Goal: Book appointment/travel/reservation

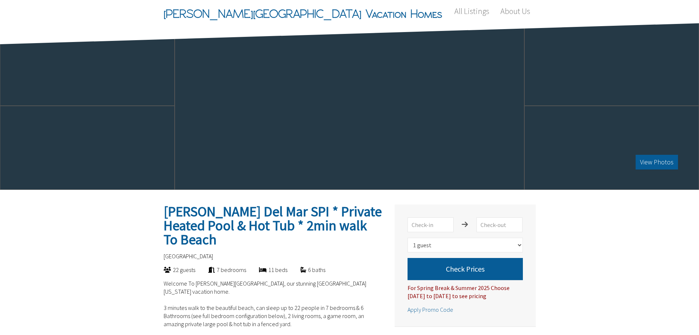
select select "1"
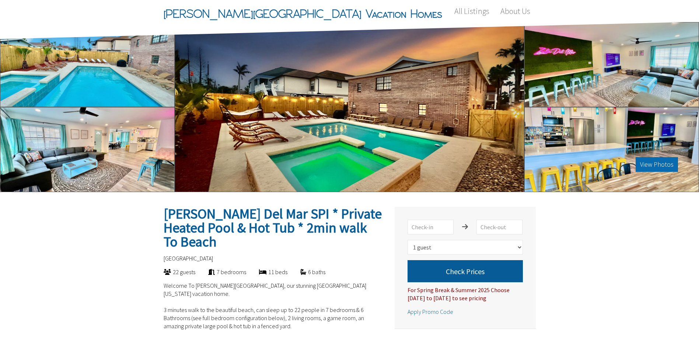
click at [651, 166] on button "View Photos" at bounding box center [656, 164] width 42 height 15
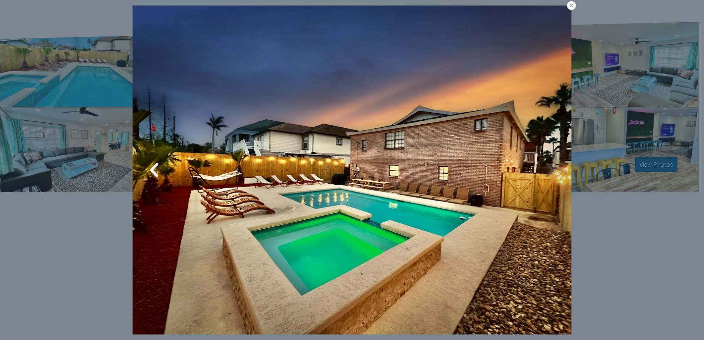
click at [544, 172] on link at bounding box center [549, 170] width 18 height 18
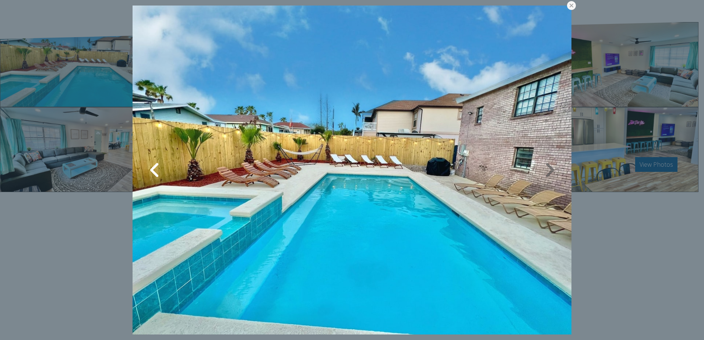
click at [543, 175] on link at bounding box center [549, 170] width 18 height 18
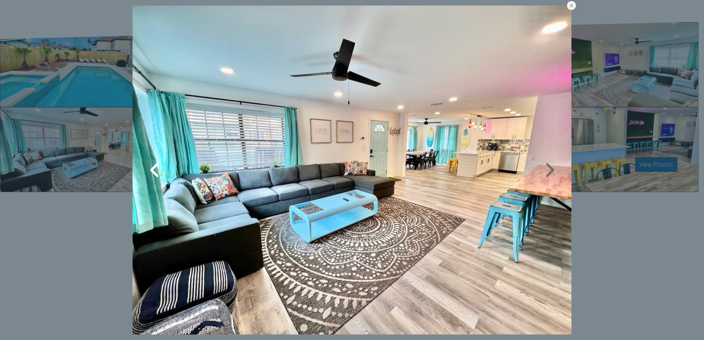
click at [541, 175] on link at bounding box center [549, 170] width 18 height 18
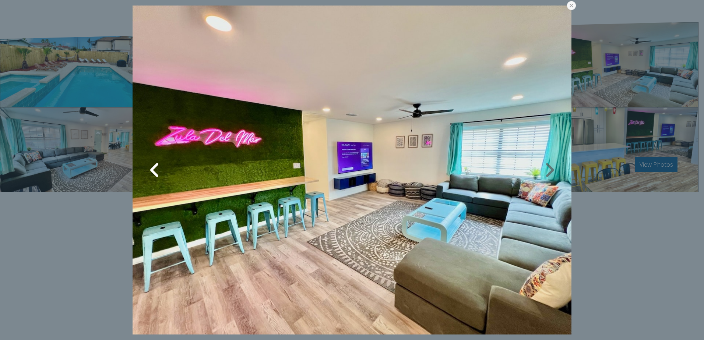
click at [543, 173] on link at bounding box center [549, 170] width 18 height 18
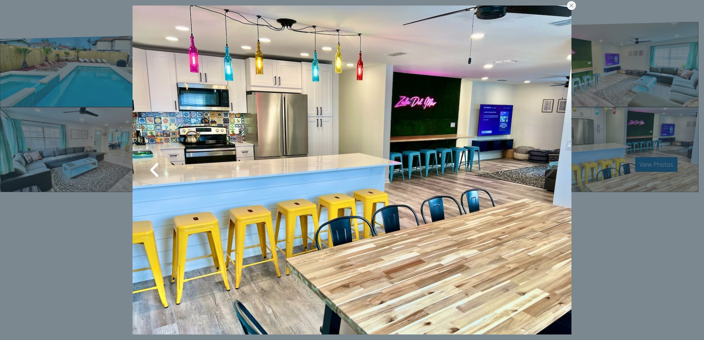
click at [543, 173] on link at bounding box center [549, 170] width 18 height 18
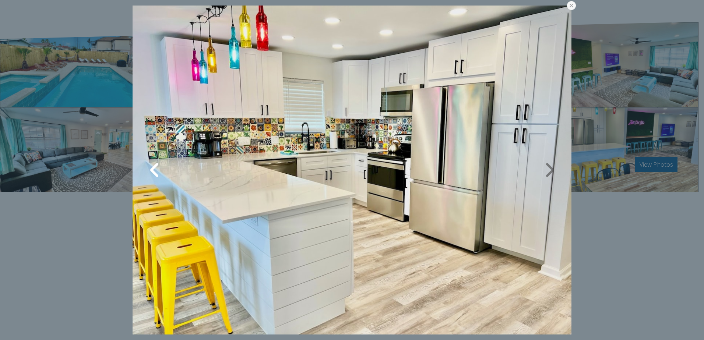
click at [543, 173] on link at bounding box center [549, 170] width 18 height 18
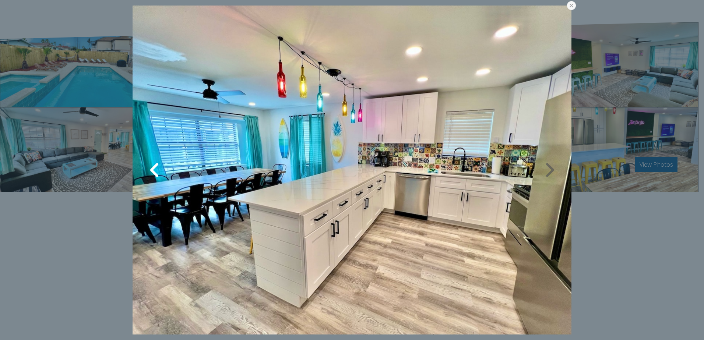
click at [550, 170] on link at bounding box center [549, 170] width 18 height 18
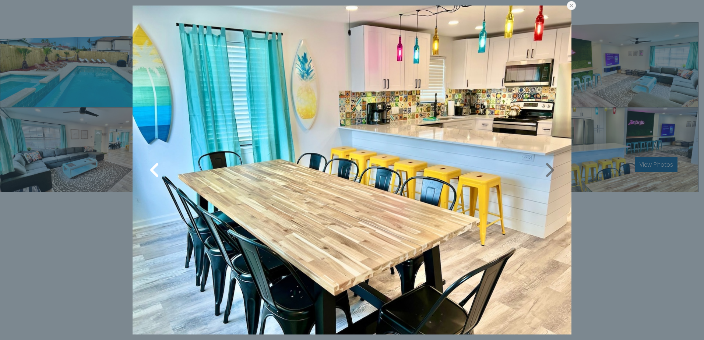
click at [550, 173] on link at bounding box center [549, 170] width 18 height 18
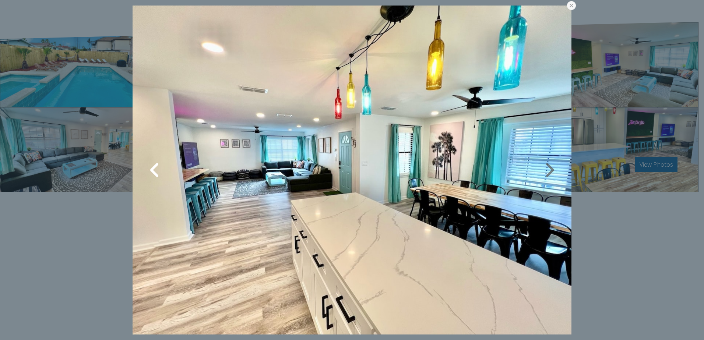
click at [549, 170] on link at bounding box center [549, 170] width 18 height 18
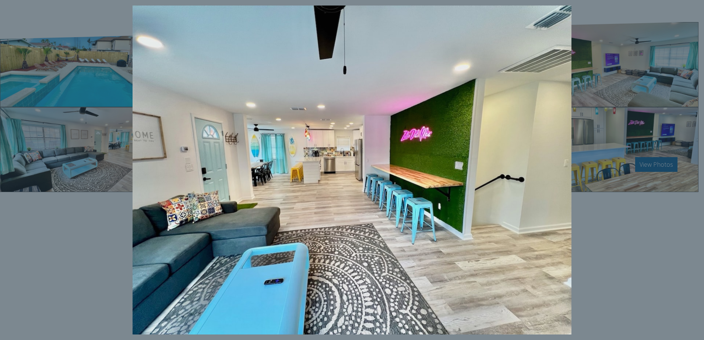
drag, startPoint x: 549, startPoint y: 170, endPoint x: 610, endPoint y: 314, distance: 156.3
click at [610, 314] on div at bounding box center [352, 170] width 704 height 340
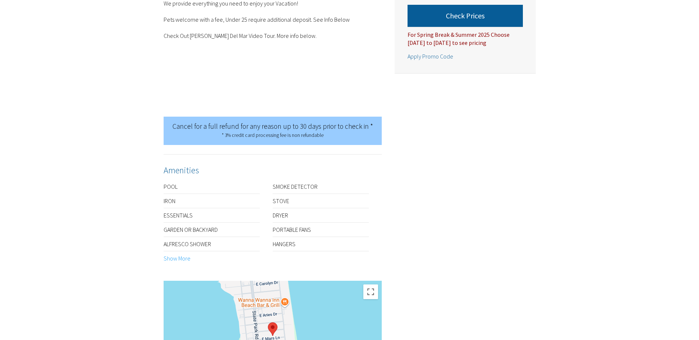
scroll to position [368, 0]
